Goal: Find contact information: Find contact information

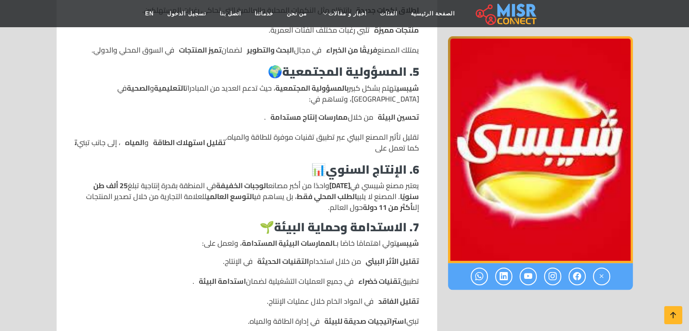
scroll to position [952, 0]
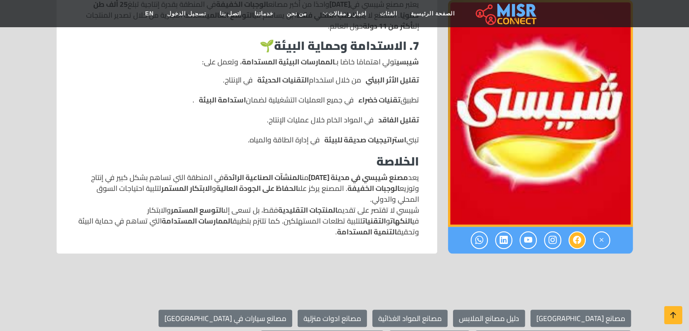
click at [575, 242] on icon at bounding box center [577, 239] width 8 height 15
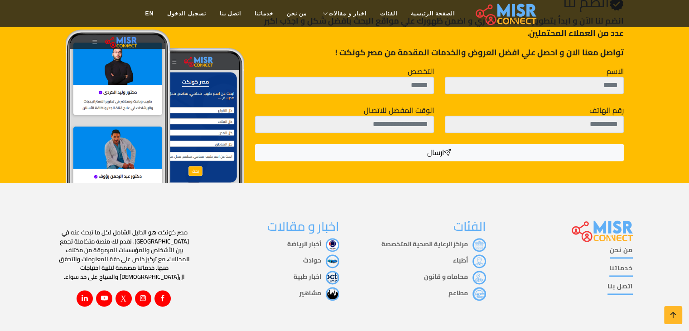
scroll to position [1382, 0]
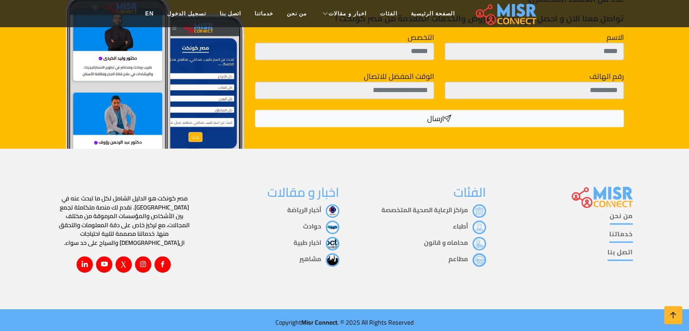
click at [627, 250] on link "اتصل بنا" at bounding box center [620, 253] width 25 height 13
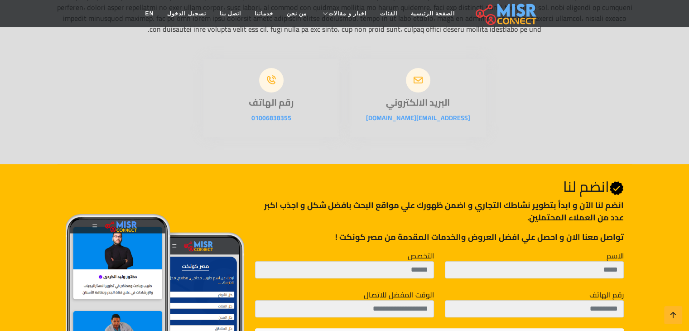
scroll to position [134, 0]
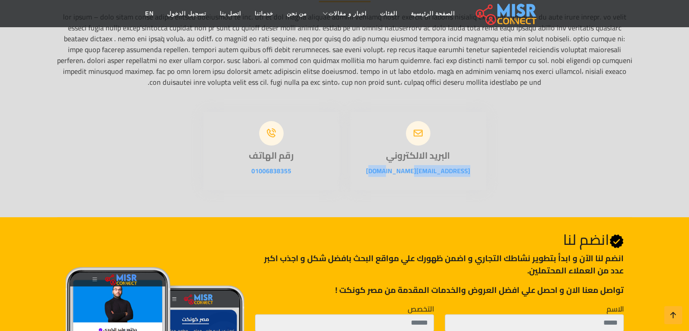
drag, startPoint x: 453, startPoint y: 171, endPoint x: 378, endPoint y: 177, distance: 75.5
click at [378, 177] on div "البريد الالكتروني [EMAIL_ADDRESS][DOMAIN_NAME]" at bounding box center [418, 151] width 136 height 78
copy link "[EMAIL_ADDRESS][DOMAIN_NAME]"
click at [530, 177] on div "البريد الالكتروني [EMAIL_ADDRESS][DOMAIN_NAME] رقم الهاتف 01006838355" at bounding box center [344, 145] width 587 height 89
